Goal: Task Accomplishment & Management: Complete application form

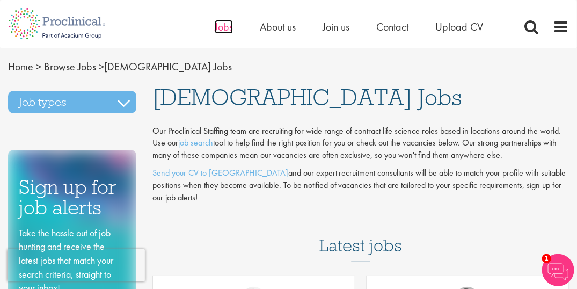
click at [231, 24] on span "Jobs" at bounding box center [224, 27] width 18 height 14
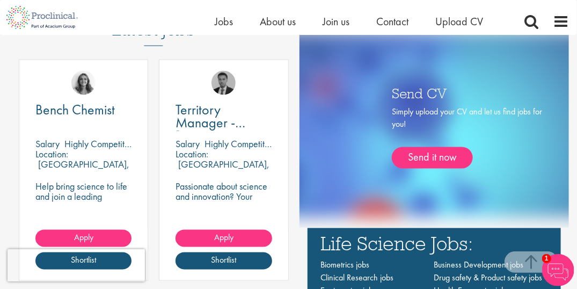
scroll to position [552, 0]
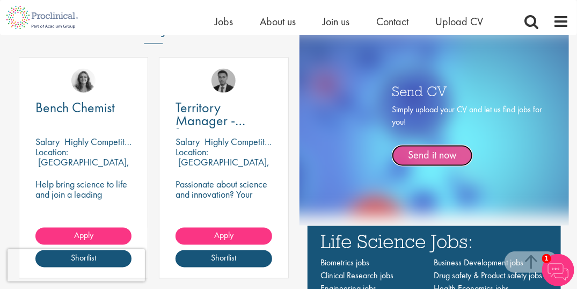
click at [418, 154] on link "Send it now" at bounding box center [432, 155] width 81 height 21
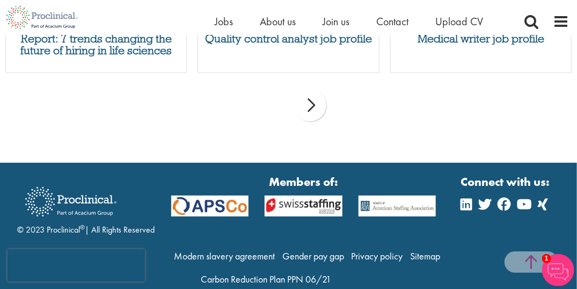
scroll to position [1288, 0]
